Goal: Information Seeking & Learning: Check status

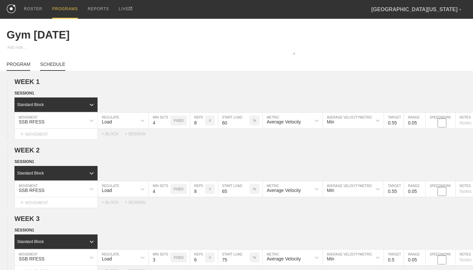
click at [59, 66] on link "SCHEDULE" at bounding box center [52, 65] width 25 height 9
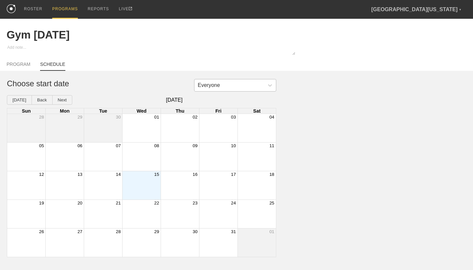
click at [226, 85] on div "Everyone" at bounding box center [230, 85] width 70 height 10
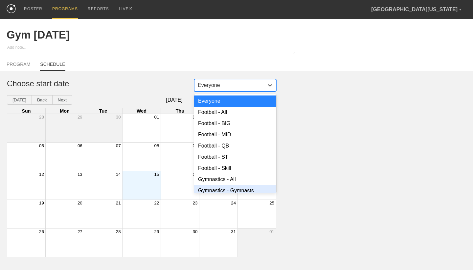
click at [225, 189] on div "Gymnastics - Gymnasts" at bounding box center [235, 190] width 82 height 11
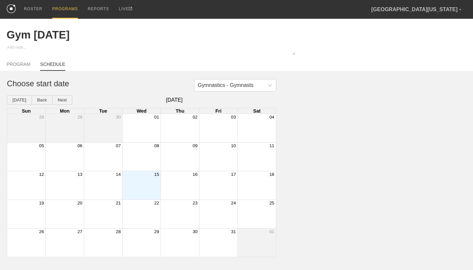
click at [149, 182] on div "Month View" at bounding box center [141, 185] width 38 height 28
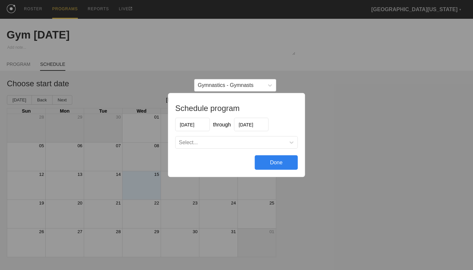
click at [226, 142] on div "Select..." at bounding box center [231, 142] width 110 height 7
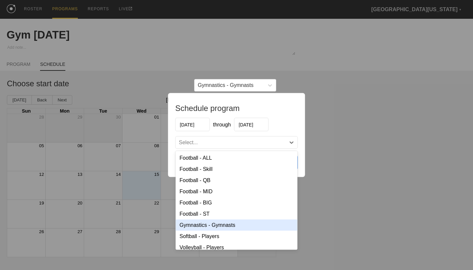
click at [214, 229] on div "Gymnastics - Gymnasts" at bounding box center [237, 224] width 122 height 11
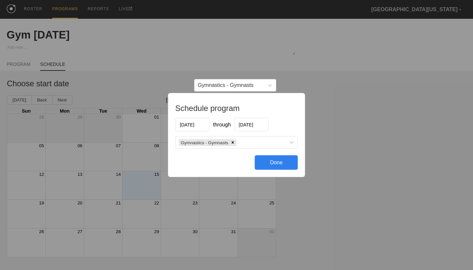
click at [270, 163] on div "Done" at bounding box center [276, 162] width 43 height 14
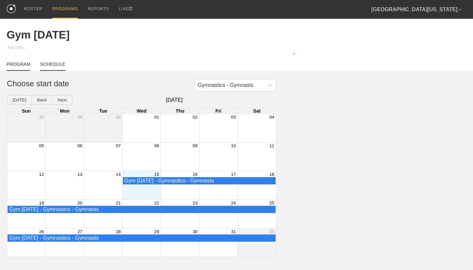
click at [21, 62] on link "PROGRAM" at bounding box center [19, 65] width 24 height 9
type textarea "x"
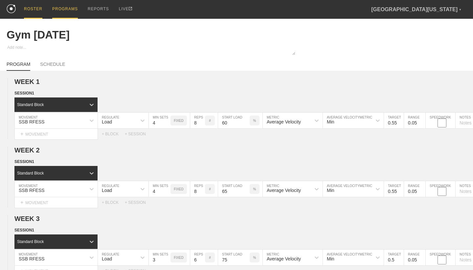
click at [32, 8] on div "ROSTER" at bounding box center [33, 9] width 18 height 19
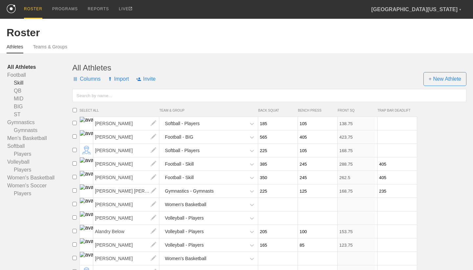
click at [20, 83] on link "Skill" at bounding box center [39, 83] width 65 height 8
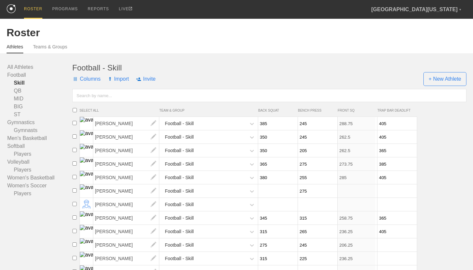
click at [116, 95] on input "text" at bounding box center [269, 95] width 394 height 13
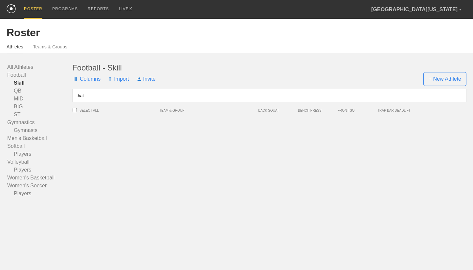
drag, startPoint x: 118, startPoint y: 96, endPoint x: 121, endPoint y: 125, distance: 28.5
click at [121, 125] on div "Football - Skill Columns Import Invite + New Athlete that SELECT ALL TEAM & GRO…" at bounding box center [269, 130] width 394 height 134
click at [100, 98] on input "that" at bounding box center [269, 95] width 394 height 13
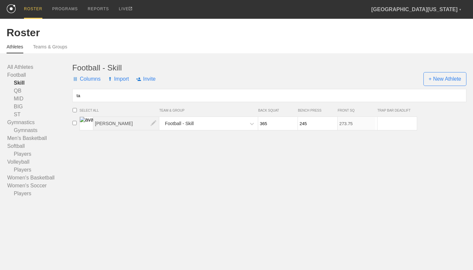
type input "ta"
click at [117, 126] on span "[PERSON_NAME]" at bounding box center [126, 123] width 66 height 13
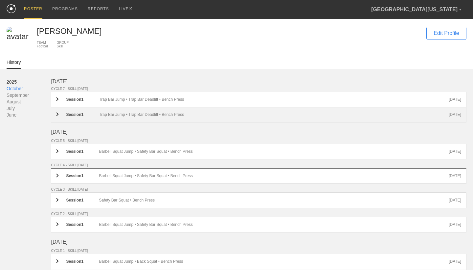
click at [134, 113] on div "Trap Bar Jump • Trap Bar Deadlift • Bench Press" at bounding box center [274, 114] width 350 height 5
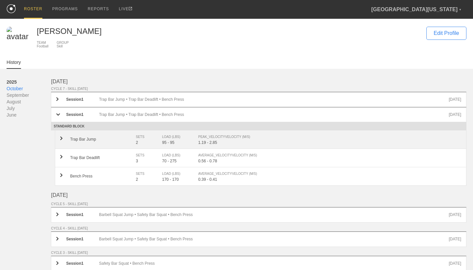
click at [138, 144] on div "2" at bounding box center [149, 142] width 26 height 5
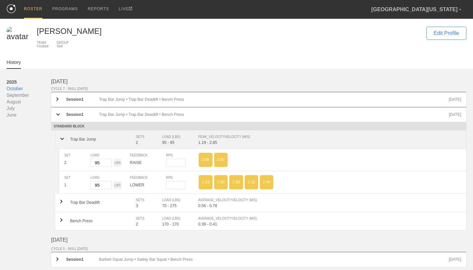
click at [208, 145] on div "Trap Bar Jump SETS 2 LOAD (LBS) 95 - 95 PEAK_VELOCITY VELOCITY (M/S) 1.19 - 2.85" at bounding box center [261, 139] width 412 height 18
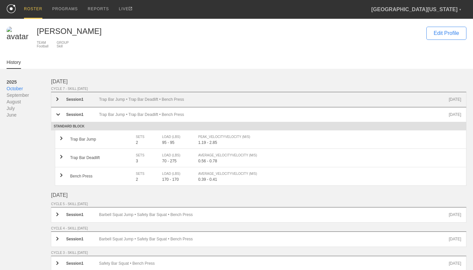
click at [177, 99] on div "Trap Bar Jump • Trap Bar Deadlift • Bench Press" at bounding box center [274, 99] width 350 height 5
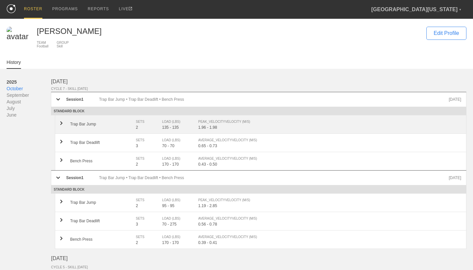
click at [184, 129] on div "135 - 135" at bounding box center [180, 127] width 36 height 5
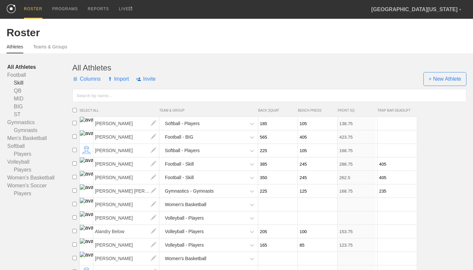
click at [21, 80] on link "Skill" at bounding box center [39, 83] width 65 height 8
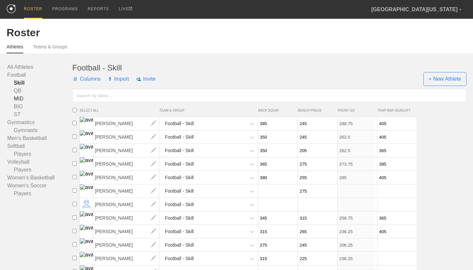
click at [18, 97] on link "MID" at bounding box center [39, 99] width 65 height 8
